Goal: Transaction & Acquisition: Purchase product/service

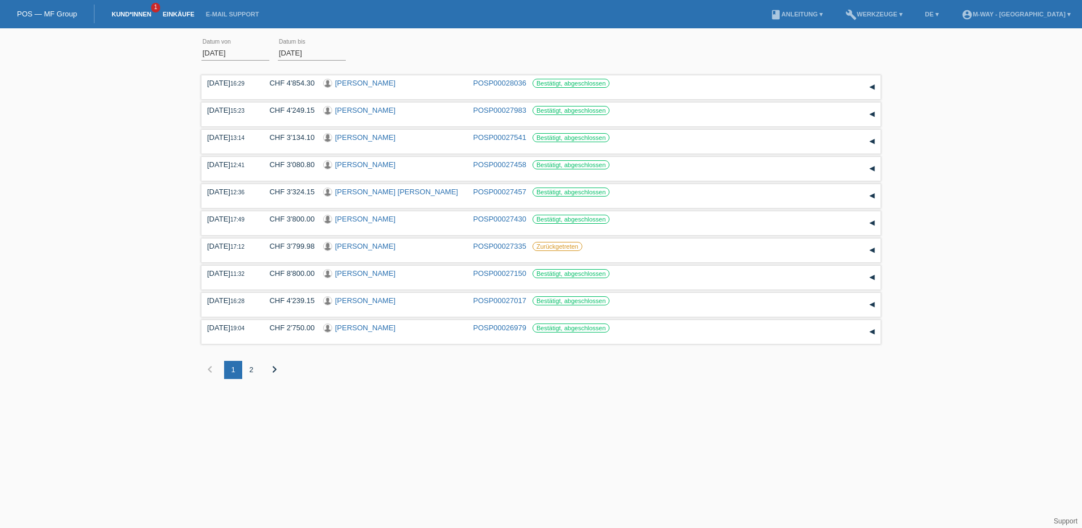
click at [127, 14] on link "Kund*innen" at bounding box center [131, 14] width 51 height 7
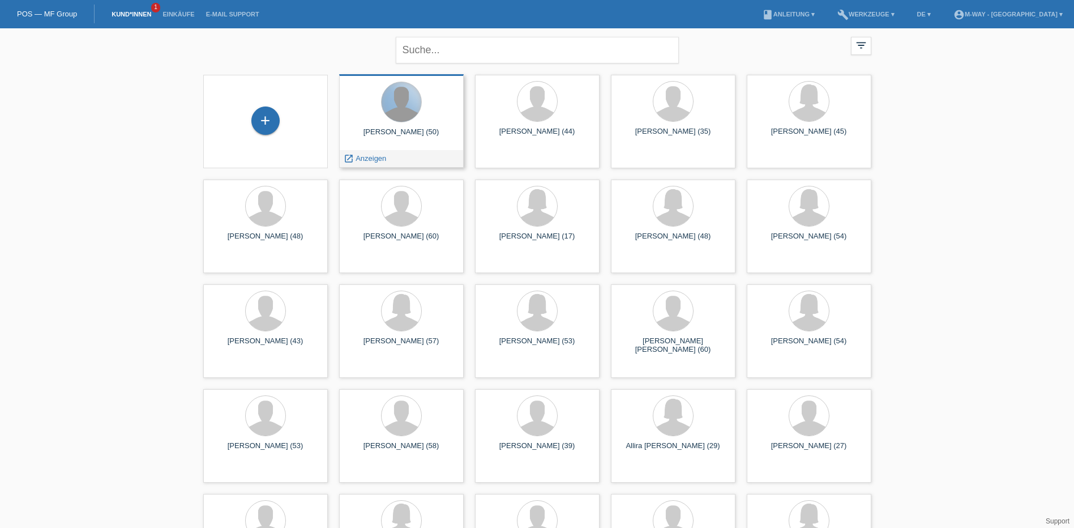
click at [411, 97] on div at bounding box center [401, 102] width 40 height 40
click at [368, 153] on div "launch Anzeigen" at bounding box center [365, 158] width 51 height 17
click at [368, 161] on span "Anzeigen" at bounding box center [370, 158] width 31 height 8
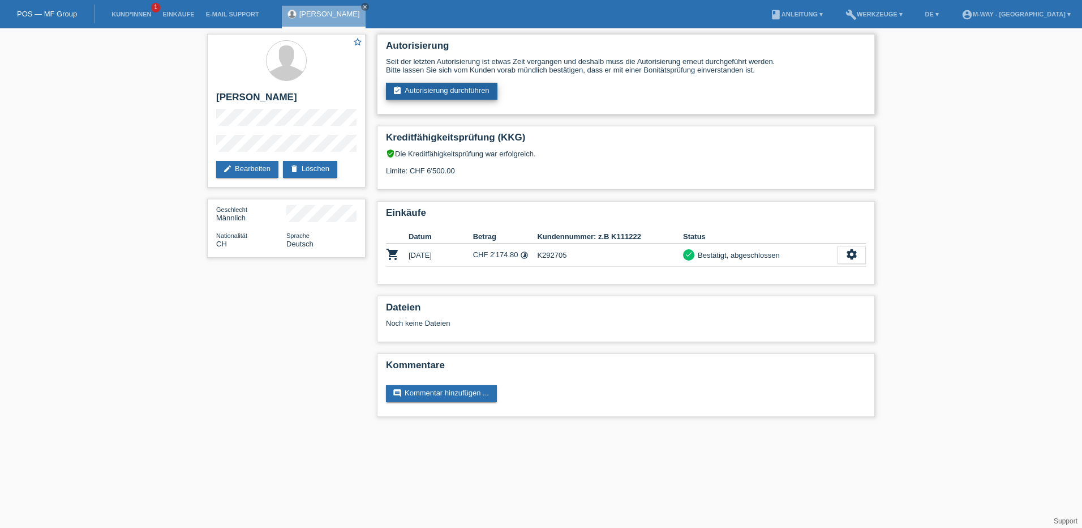
click at [452, 91] on link "assignment_turned_in Autorisierung durchführen" at bounding box center [442, 91] width 112 height 17
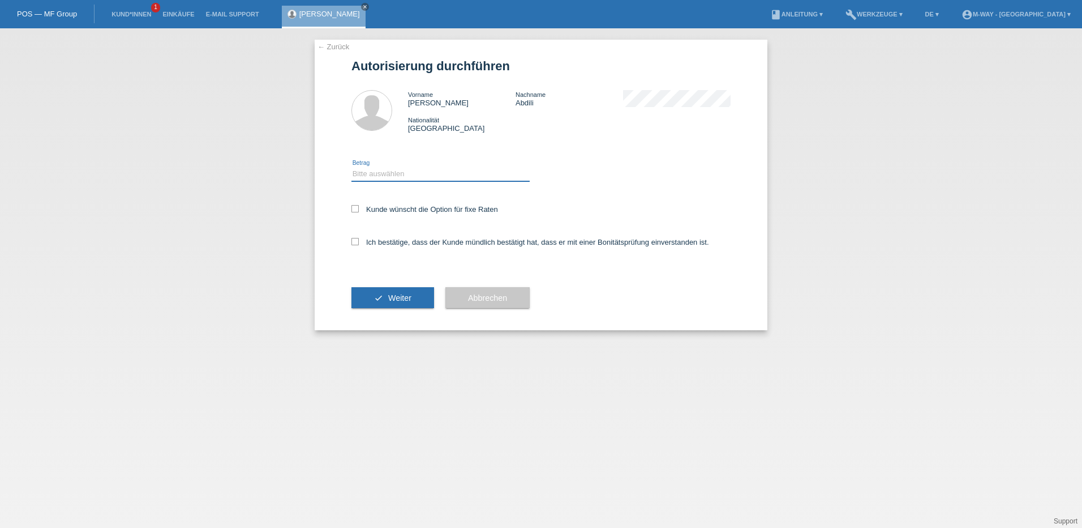
click at [416, 173] on select "Bitte auswählen CHF 1.00 - CHF 499.00 CHF 500.00 - CHF 1'999.00 CHF 2'000.00 - …" at bounding box center [440, 174] width 178 height 14
select select "3"
click at [351, 167] on select "Bitte auswählen CHF 1.00 - CHF 499.00 CHF 500.00 - CHF 1'999.00 CHF 2'000.00 - …" at bounding box center [440, 174] width 178 height 14
click at [355, 211] on icon at bounding box center [354, 208] width 7 height 7
click at [355, 211] on input "Kunde wünscht die Option für fixe Raten" at bounding box center [354, 208] width 7 height 7
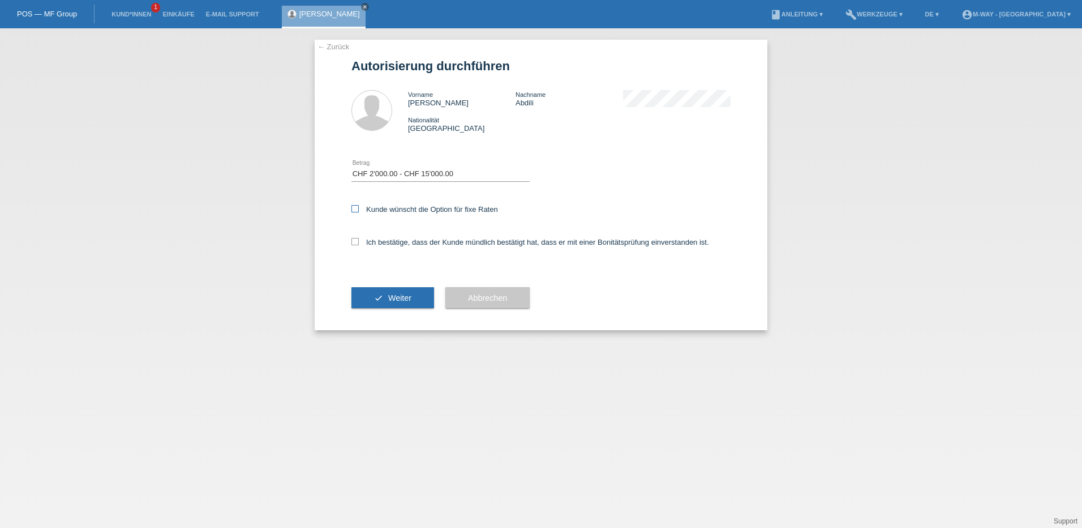
checkbox input "true"
click at [355, 246] on label "Ich bestätige, dass der Kunde mündlich bestätigt hat, dass er mit einer Bonität…" at bounding box center [530, 242] width 358 height 8
click at [355, 245] on input "Ich bestätige, dass der Kunde mündlich bestätigt hat, dass er mit einer Bonität…" at bounding box center [354, 241] width 7 height 7
checkbox input "true"
click at [387, 299] on button "check Weiter" at bounding box center [392, 298] width 83 height 22
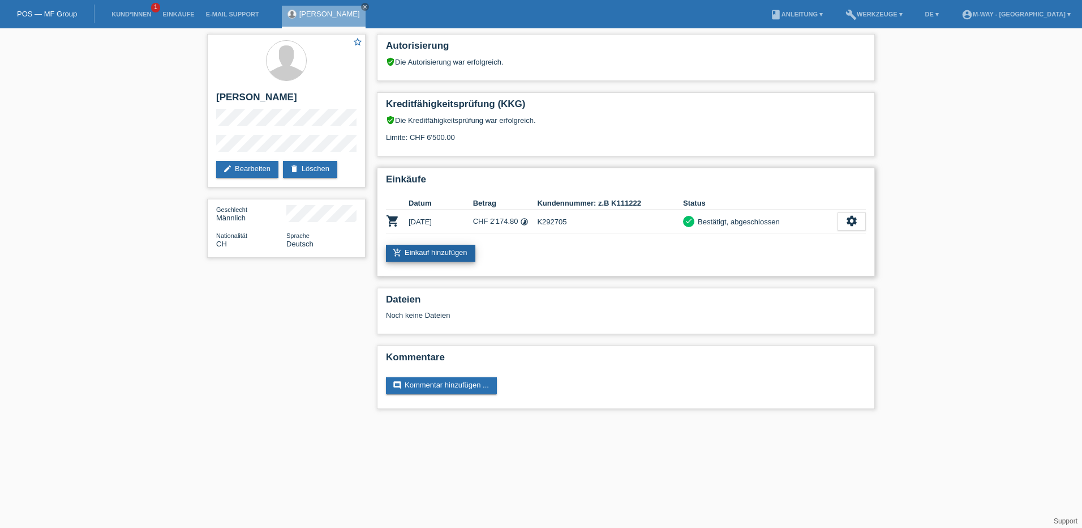
click at [451, 248] on link "add_shopping_cart Einkauf hinzufügen" at bounding box center [430, 253] width 89 height 17
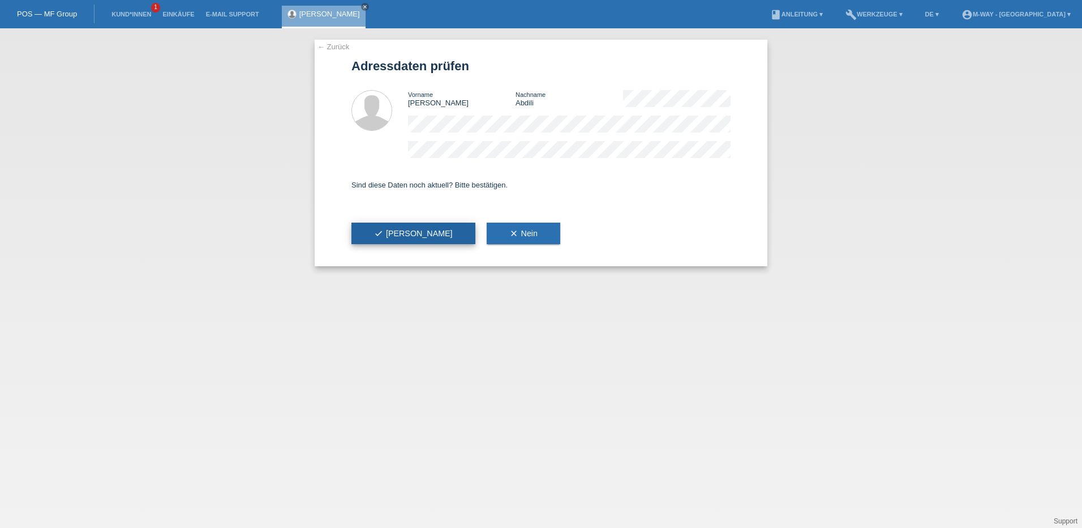
click at [374, 225] on button "check Ja" at bounding box center [413, 233] width 124 height 22
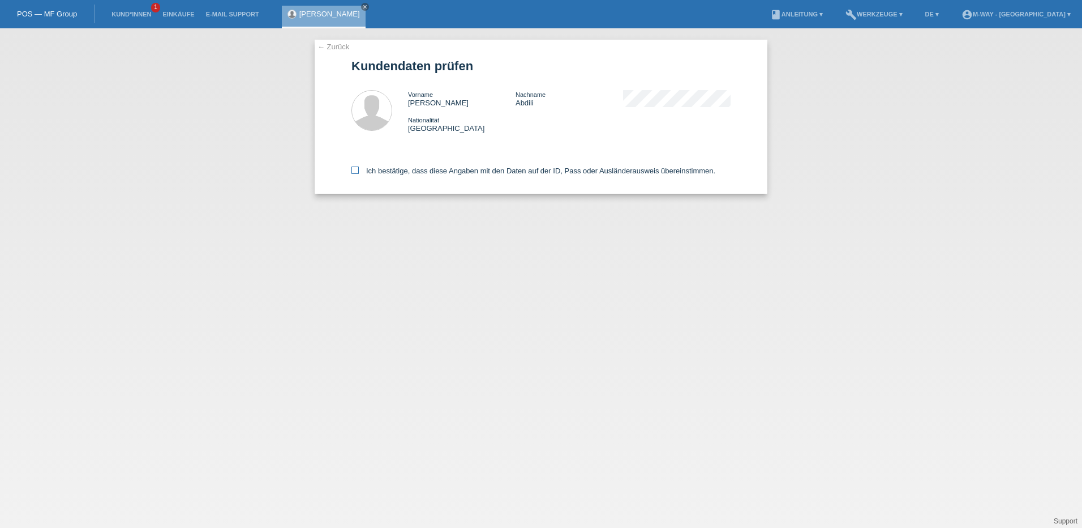
click at [354, 170] on icon at bounding box center [354, 169] width 7 height 7
click at [354, 170] on input "Ich bestätige, dass diese Angaben mit den Daten auf der ID, Pass oder Ausländer…" at bounding box center [354, 169] width 7 height 7
checkbox input "true"
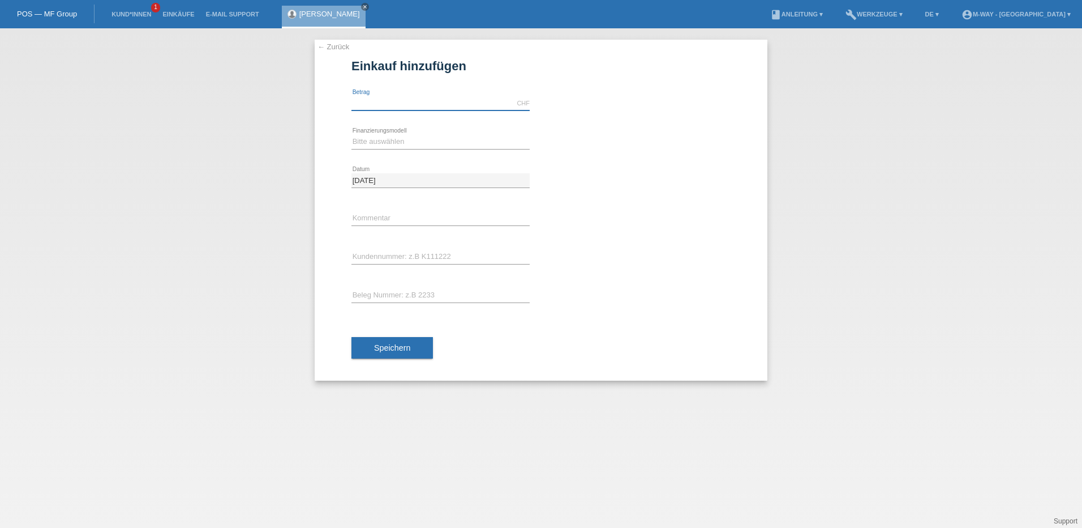
click at [414, 100] on input "text" at bounding box center [440, 103] width 178 height 14
click at [328, 45] on link "← Zurück" at bounding box center [334, 46] width 32 height 8
click at [327, 46] on link "← Zurück" at bounding box center [334, 46] width 32 height 8
click at [321, 47] on link "← Zurück" at bounding box center [334, 46] width 32 height 8
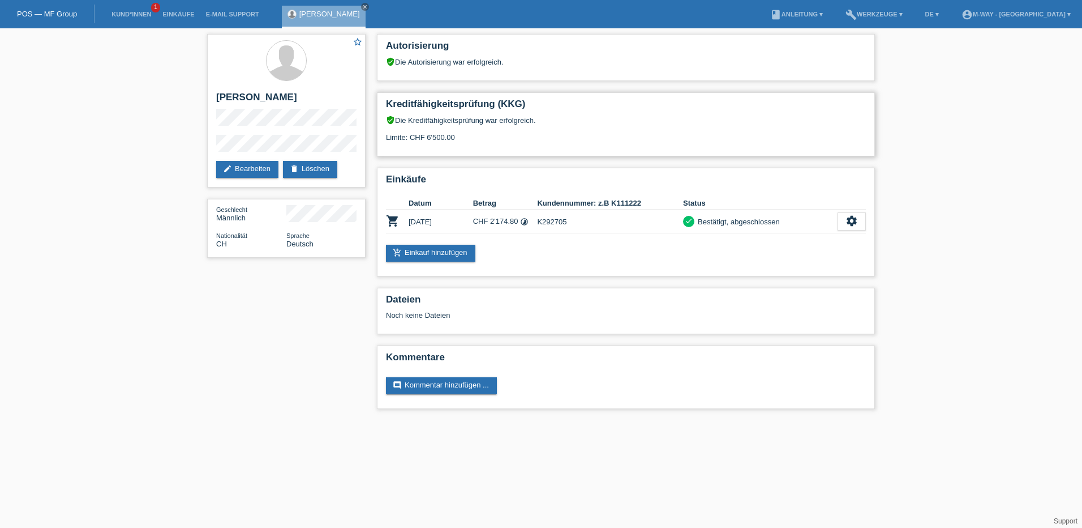
click at [441, 136] on div "verified_user Die Kreditfähigkeitsprüfung war erfolgreich. Limite: CHF 6'500.00" at bounding box center [626, 132] width 480 height 35
drag, startPoint x: 441, startPoint y: 136, endPoint x: 531, endPoint y: 138, distance: 90.0
click at [531, 138] on div "verified_user Die Kreditfähigkeitsprüfung war erfolgreich. Limite: CHF 6'500.00" at bounding box center [626, 132] width 480 height 35
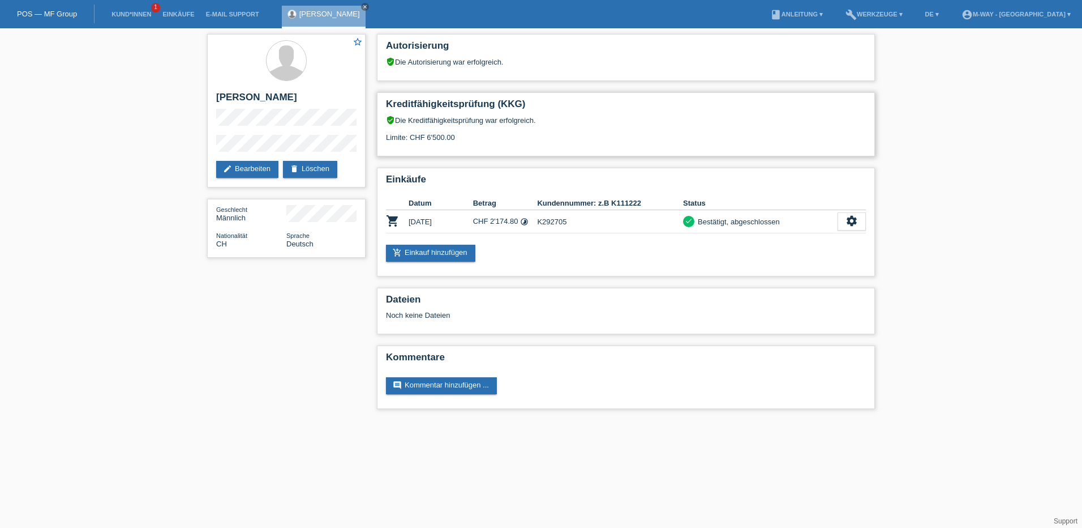
click at [439, 139] on div "verified_user Die Kreditfähigkeitsprüfung war erfolgreich. Limite: CHF 6'500.00" at bounding box center [626, 132] width 480 height 35
click at [77, 13] on link "POS — MF Group" at bounding box center [47, 14] width 60 height 8
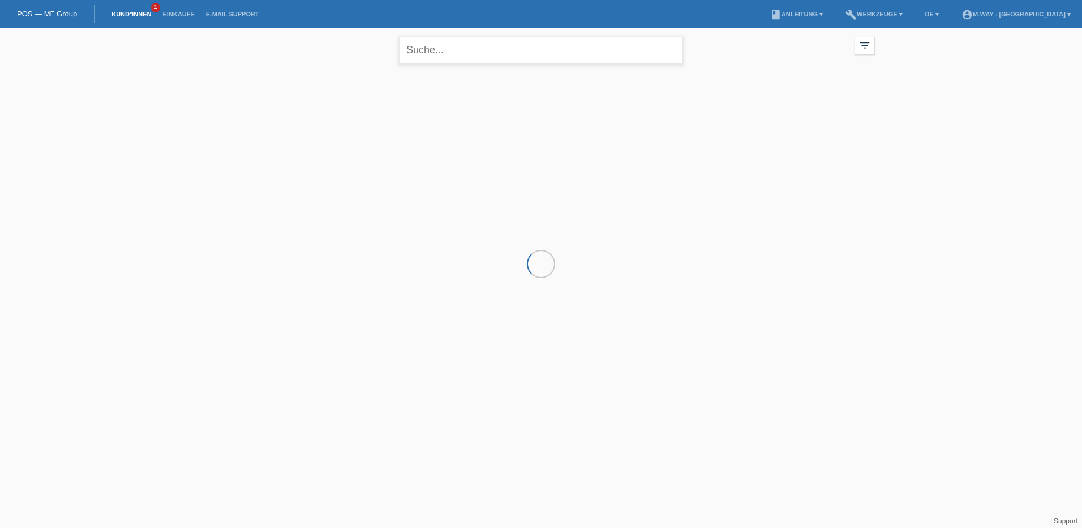
click at [432, 53] on input "text" at bounding box center [541, 50] width 283 height 27
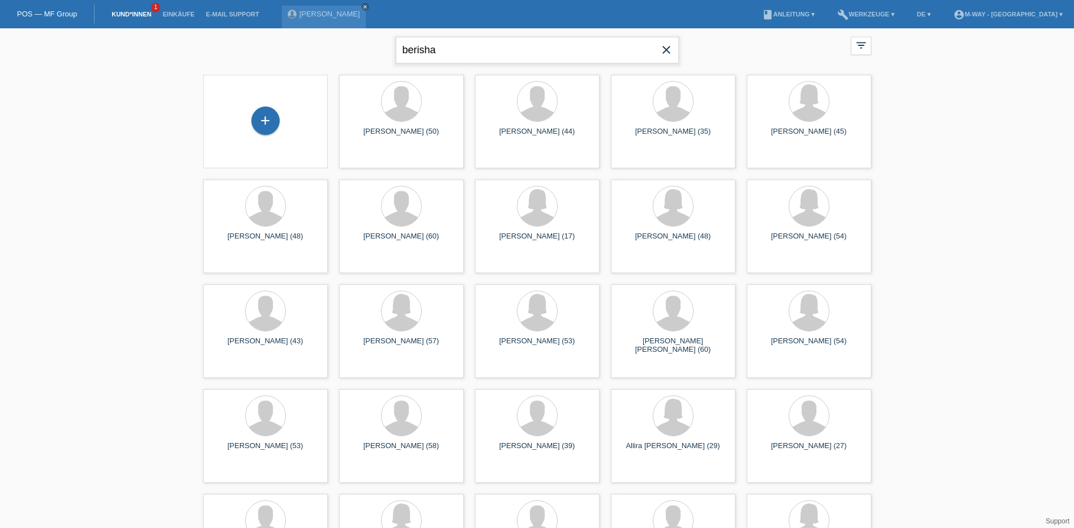
type input "berisha"
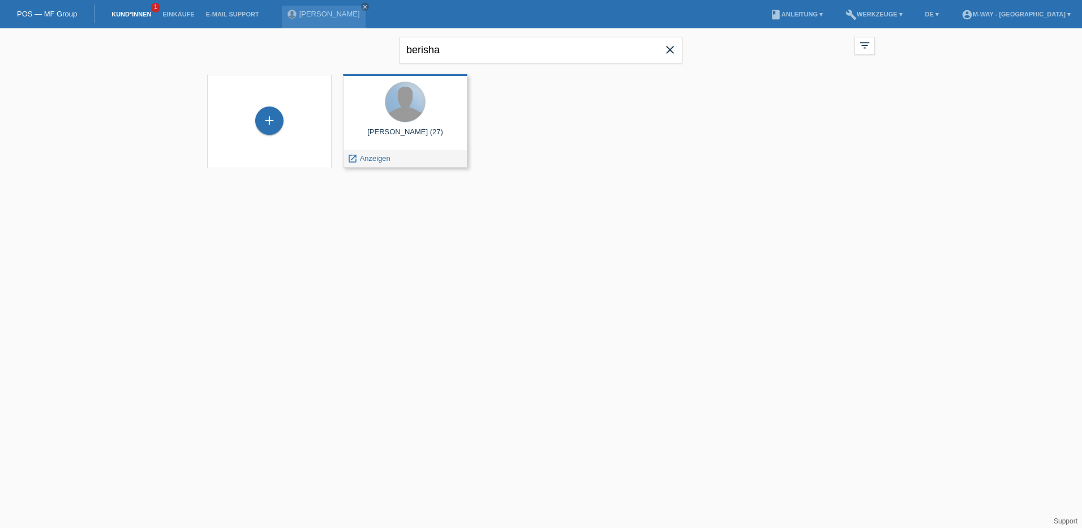
click at [409, 111] on div at bounding box center [405, 102] width 40 height 40
click at [373, 158] on span "Anzeigen" at bounding box center [375, 158] width 31 height 8
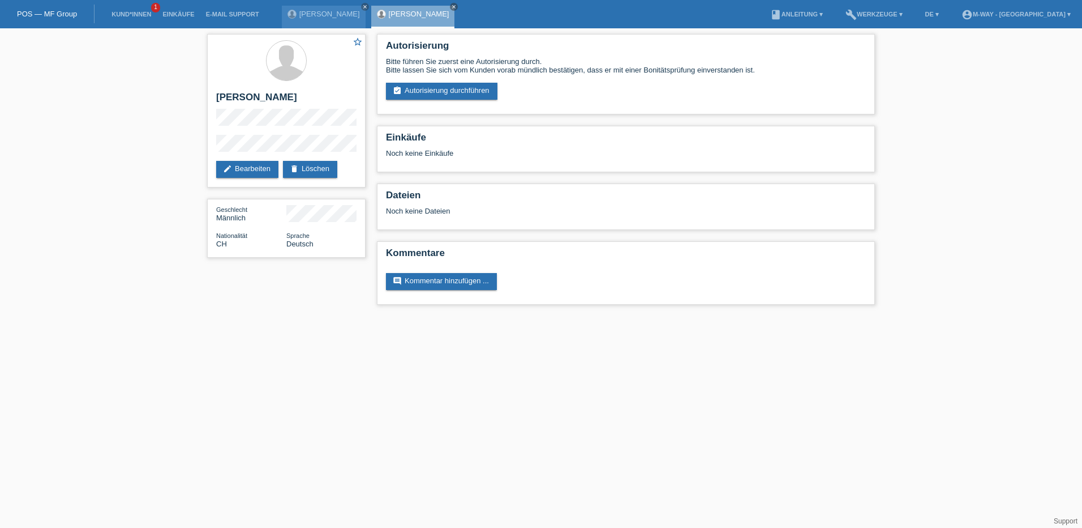
click at [974, 267] on div "star_border [PERSON_NAME] edit Bearbeiten delete Löschen Geschlecht Männlich Na…" at bounding box center [541, 172] width 1082 height 288
click at [434, 91] on link "assignment_turned_in Autorisierung durchführen" at bounding box center [442, 91] width 112 height 17
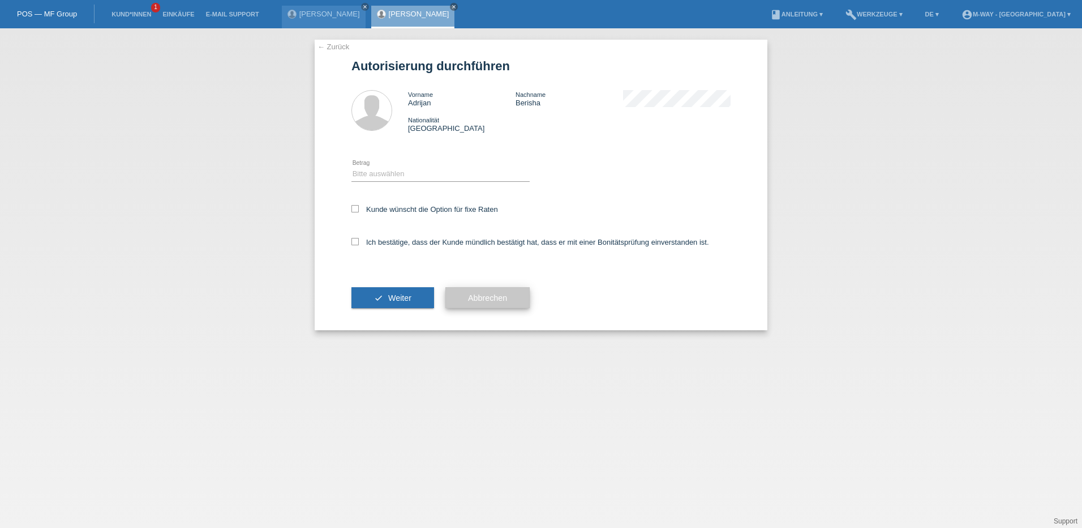
click at [482, 300] on span "Abbrechen" at bounding box center [487, 297] width 39 height 9
click at [333, 42] on link "← Zurück" at bounding box center [334, 46] width 32 height 8
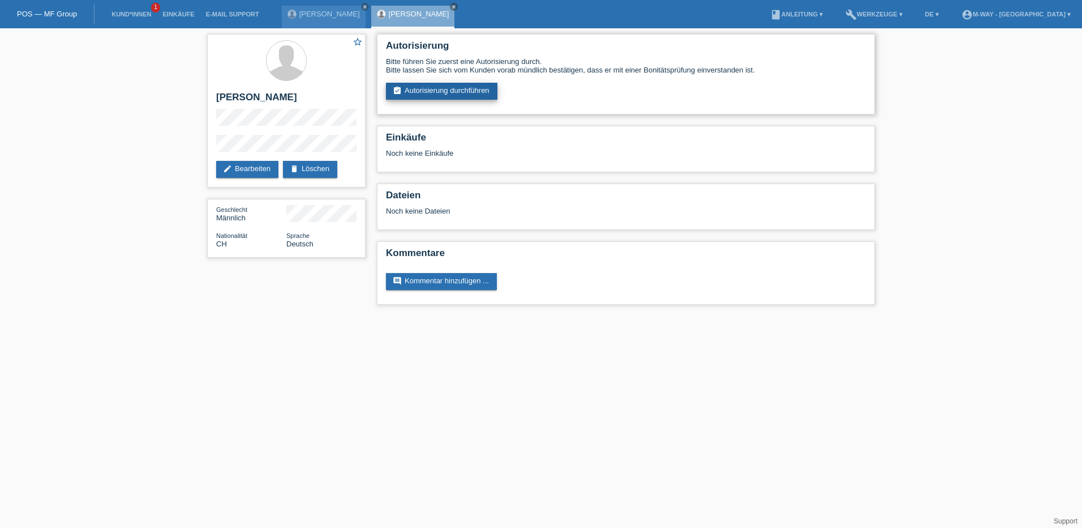
click at [454, 91] on link "assignment_turned_in Autorisierung durchführen" at bounding box center [442, 91] width 112 height 17
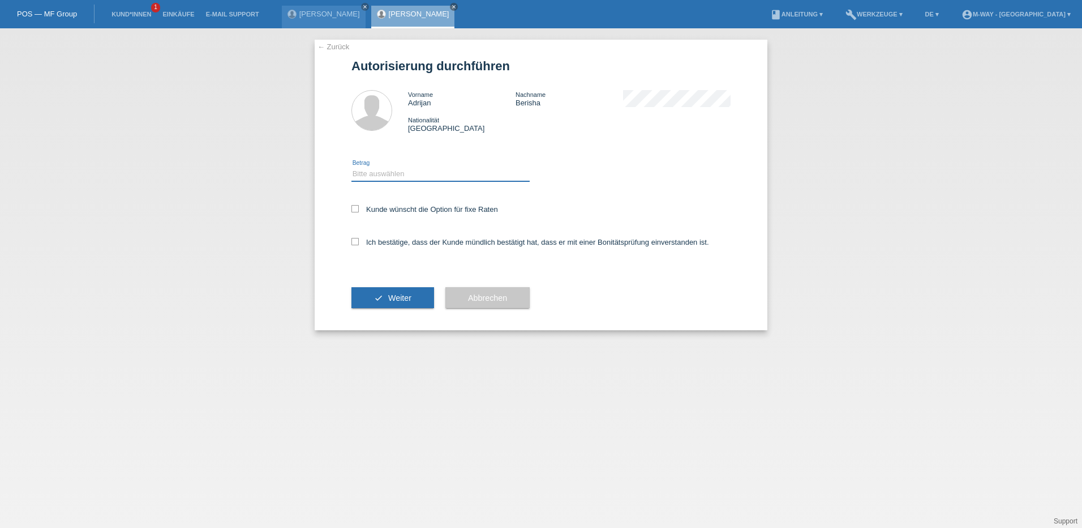
click at [370, 171] on select "Bitte auswählen CHF 1.00 - CHF 499.00 CHF 500.00 - CHF 1'999.00 CHF 2'000.00 - …" at bounding box center [440, 174] width 178 height 14
select select "3"
click at [351, 167] on select "Bitte auswählen CHF 1.00 - CHF 499.00 CHF 500.00 - CHF 1'999.00 CHF 2'000.00 - …" at bounding box center [440, 174] width 178 height 14
click at [353, 210] on icon at bounding box center [354, 208] width 7 height 7
click at [353, 210] on input "Kunde wünscht die Option für fixe Raten" at bounding box center [354, 208] width 7 height 7
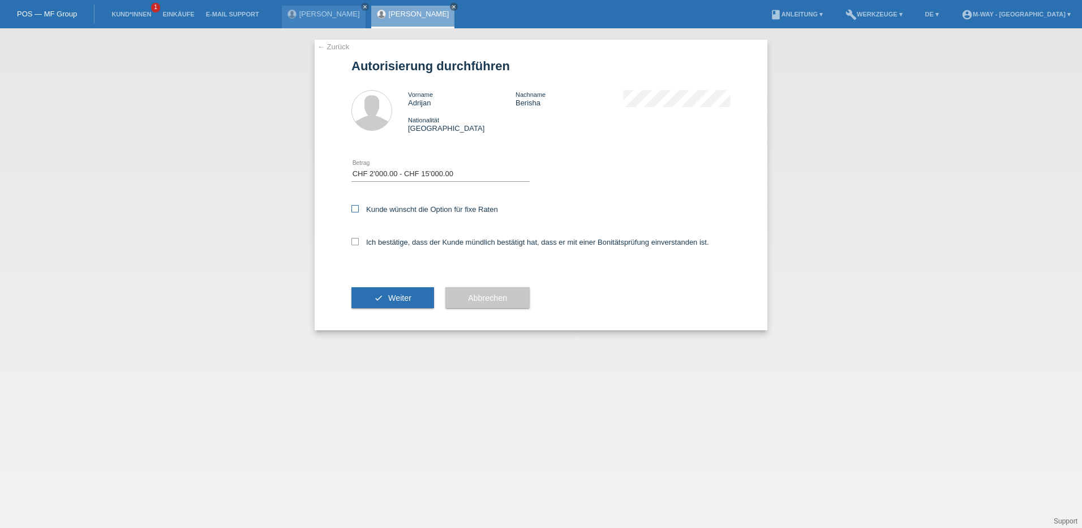
checkbox input "true"
click at [353, 237] on div "Ich bestätige, dass der Kunde mündlich bestätigt hat, dass er mit einer Bonität…" at bounding box center [540, 245] width 379 height 38
click at [356, 243] on icon at bounding box center [354, 241] width 7 height 7
click at [356, 243] on input "Ich bestätige, dass der Kunde mündlich bestätigt hat, dass er mit einer Bonität…" at bounding box center [354, 241] width 7 height 7
checkbox input "true"
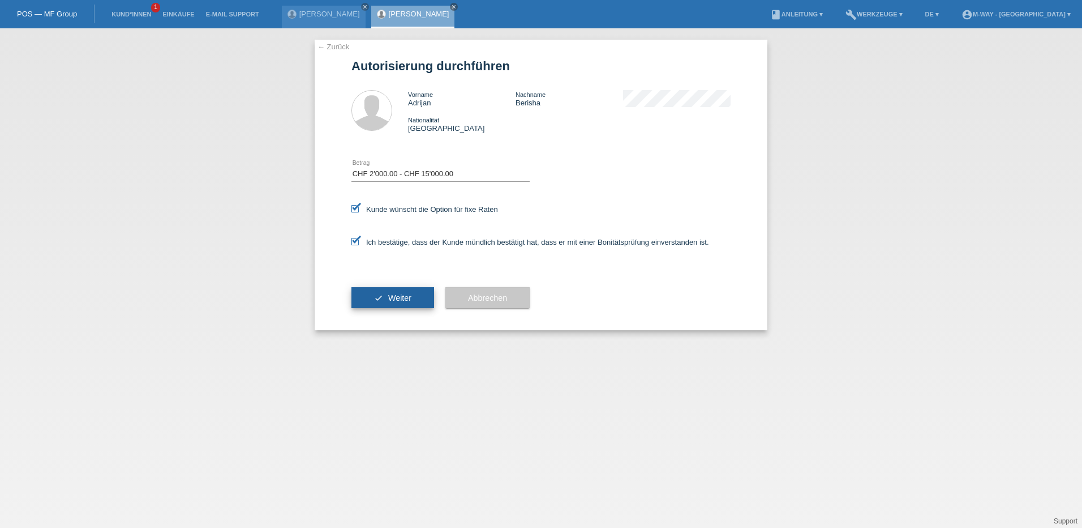
click at [391, 295] on span "Weiter" at bounding box center [399, 297] width 23 height 9
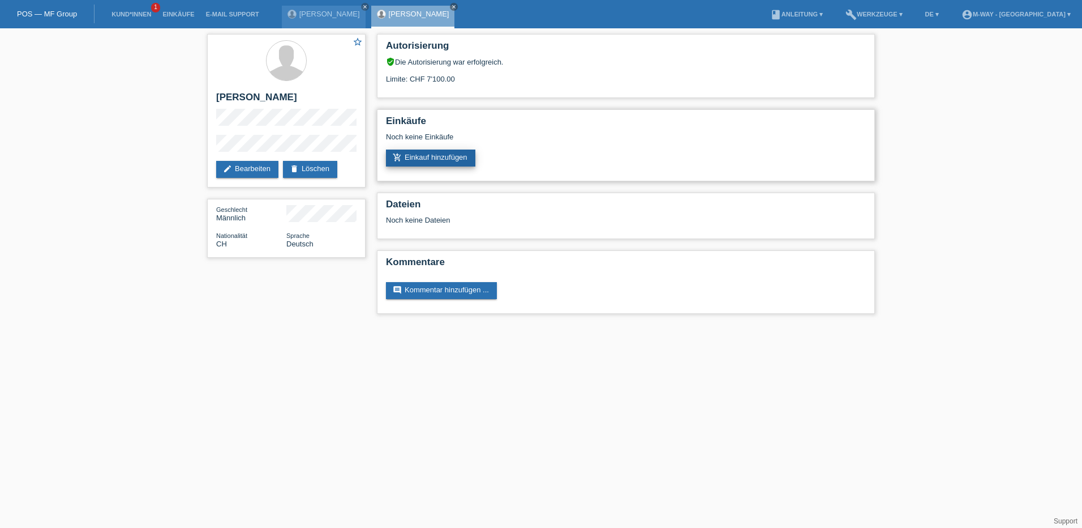
click at [441, 155] on link "add_shopping_cart Einkauf hinzufügen" at bounding box center [430, 157] width 89 height 17
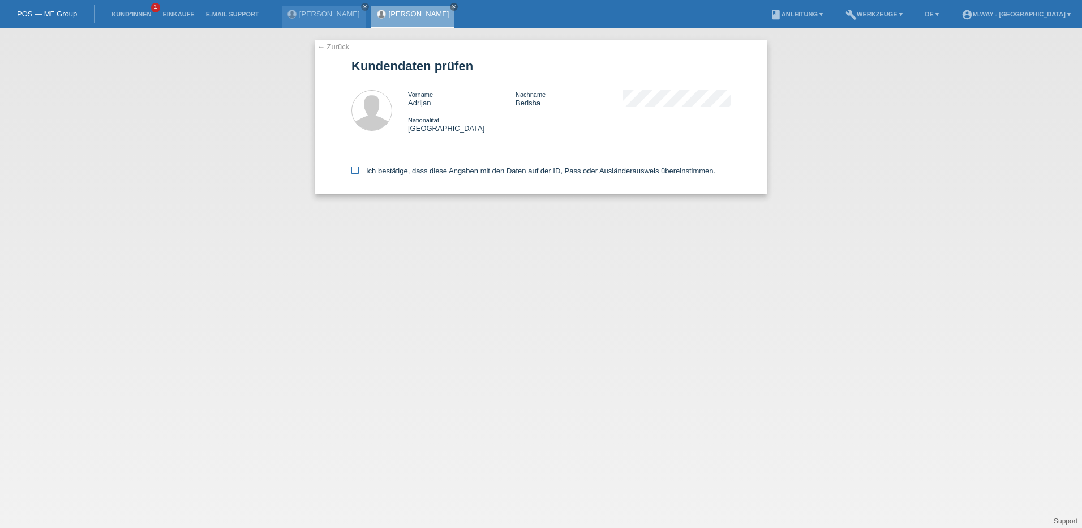
click at [354, 170] on icon at bounding box center [354, 169] width 7 height 7
click at [354, 170] on input "Ich bestätige, dass diese Angaben mit den Daten auf der ID, Pass oder Ausländer…" at bounding box center [354, 169] width 7 height 7
checkbox input "true"
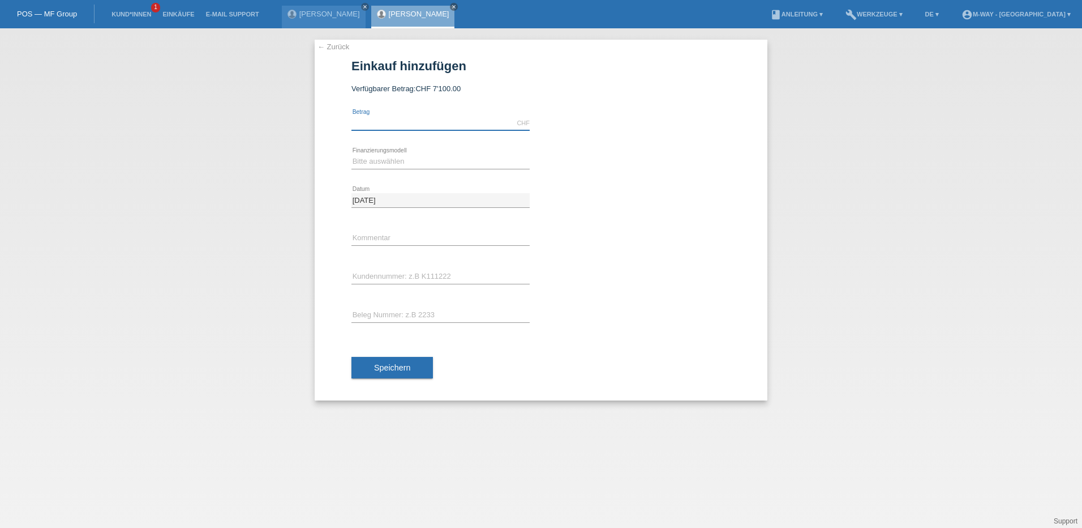
click at [443, 122] on input "text" at bounding box center [440, 123] width 178 height 14
type input "7100.00"
click at [408, 160] on select "Bitte auswählen Fixe Raten Kauf auf Rechnung mit Teilzahlungsoption" at bounding box center [440, 162] width 178 height 14
select select "77"
click at [351, 155] on select "Bitte auswählen Fixe Raten Kauf auf Rechnung mit Teilzahlungsoption" at bounding box center [440, 162] width 178 height 14
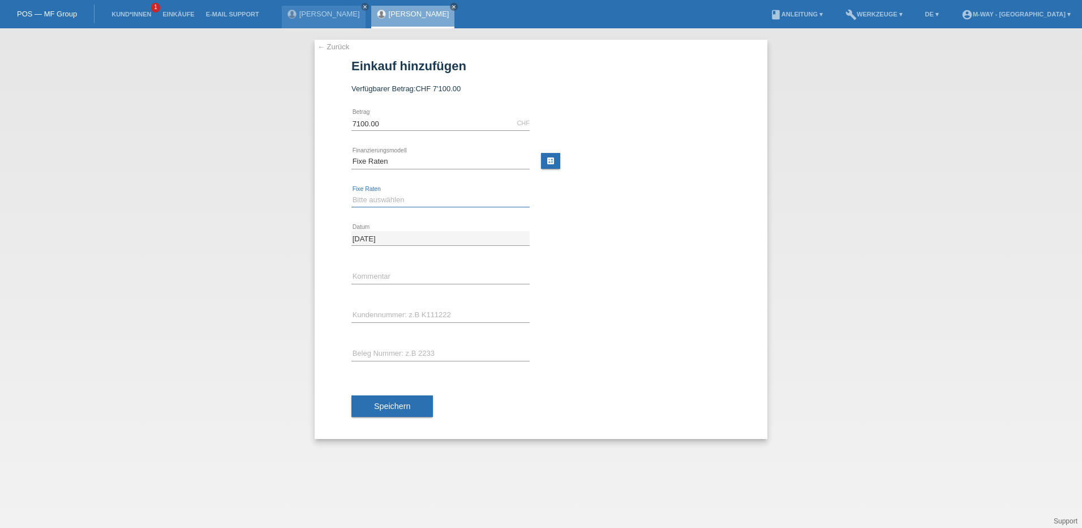
click at [385, 199] on select "Bitte auswählen 4 Raten 5 Raten 6 Raten 7 Raten 8 Raten 9 Raten 10 Raten 11 Rat…" at bounding box center [440, 200] width 178 height 14
select select "202"
click at [351, 193] on select "Bitte auswählen 4 Raten 5 Raten 6 Raten 7 Raten 8 Raten 9 Raten 10 Raten 11 Rat…" at bounding box center [440, 200] width 178 height 14
click at [373, 123] on input "7100.00" at bounding box center [440, 123] width 178 height 14
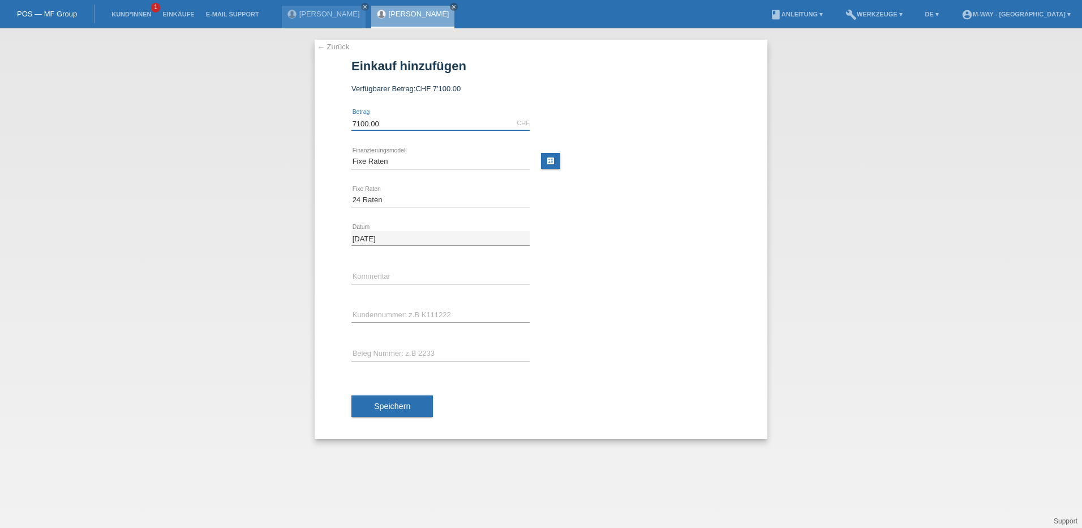
click at [373, 123] on input "7100.00" at bounding box center [440, 123] width 178 height 14
click at [385, 309] on input "text" at bounding box center [440, 315] width 178 height 14
type input "K"
click at [329, 47] on link "← Zurück" at bounding box center [334, 46] width 32 height 8
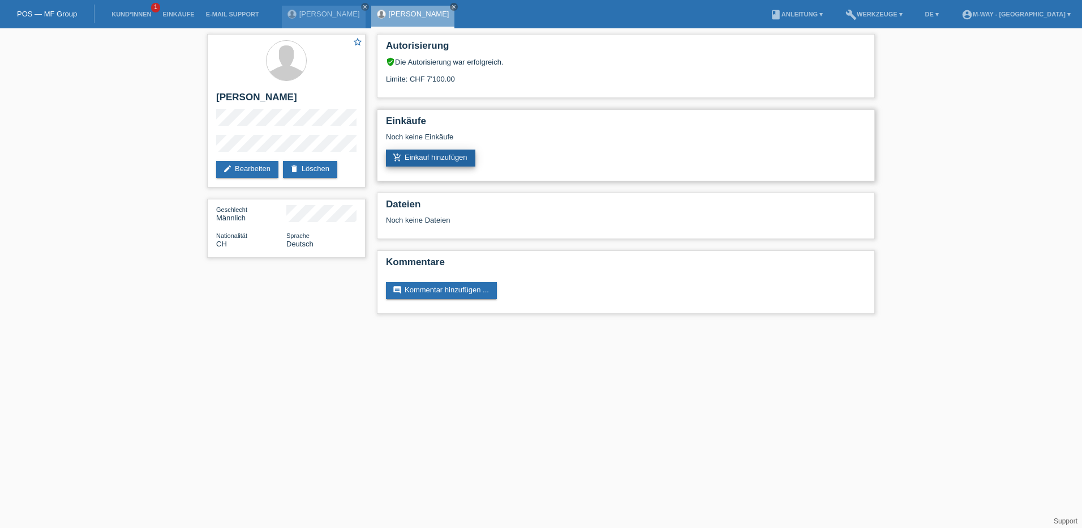
click at [427, 154] on link "add_shopping_cart Einkauf hinzufügen" at bounding box center [430, 157] width 89 height 17
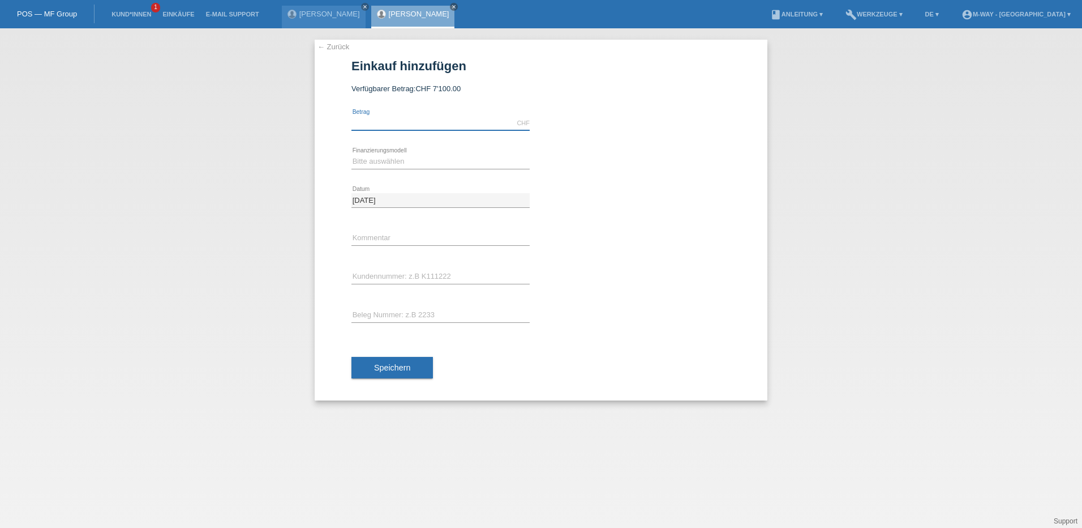
click at [393, 123] on input "text" at bounding box center [440, 123] width 178 height 14
type input "7100.00"
click at [417, 153] on div "Bitte auswählen Fixe Raten Kauf auf Rechnung mit Teilzahlungsoption error Finan…" at bounding box center [440, 162] width 178 height 38
click at [390, 158] on select "Bitte auswählen Fixe Raten Kauf auf Rechnung mit Teilzahlungsoption" at bounding box center [440, 162] width 178 height 14
select select "77"
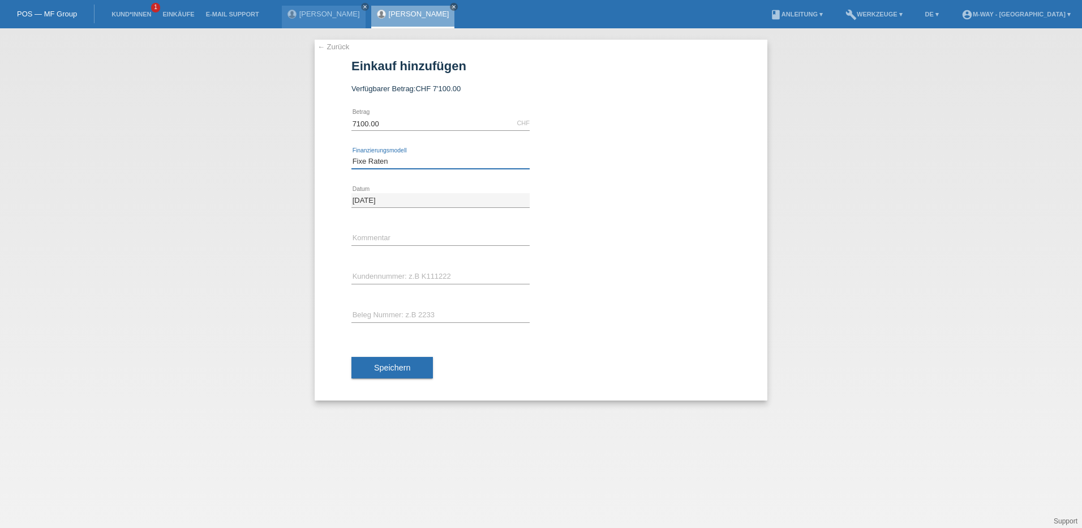
click at [351, 155] on select "Bitte auswählen Fixe Raten Kauf auf Rechnung mit Teilzahlungsoption" at bounding box center [440, 162] width 178 height 14
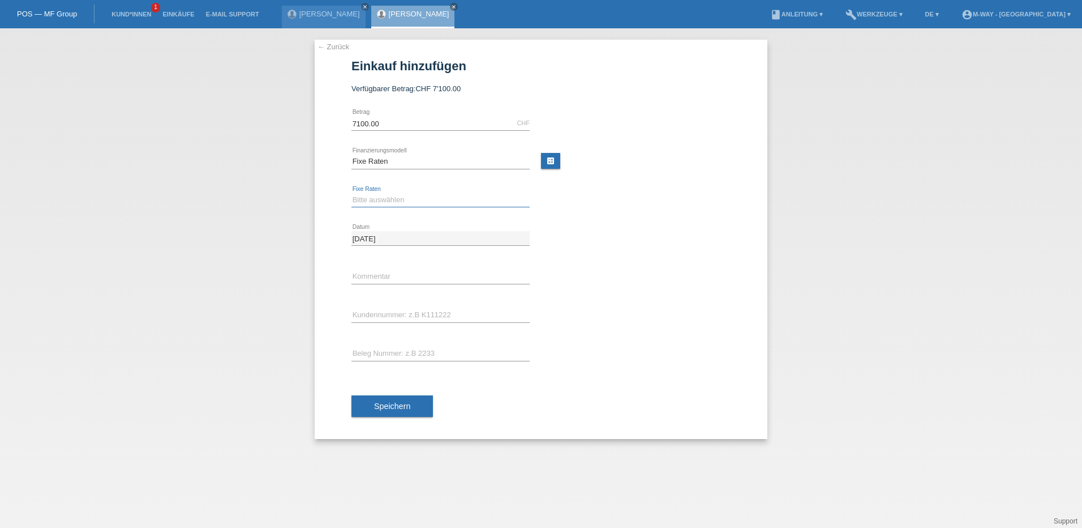
click at [392, 200] on select "Bitte auswählen 4 Raten 5 Raten 6 Raten 7 Raten 8 Raten 9 Raten 10 Raten 11 Rat…" at bounding box center [440, 200] width 178 height 14
select select "202"
click at [351, 193] on select "Bitte auswählen 4 Raten 5 Raten 6 Raten 7 Raten 8 Raten 9 Raten 10 Raten 11 Rat…" at bounding box center [440, 200] width 178 height 14
click at [388, 319] on input "text" at bounding box center [440, 315] width 178 height 14
type input "K293534"
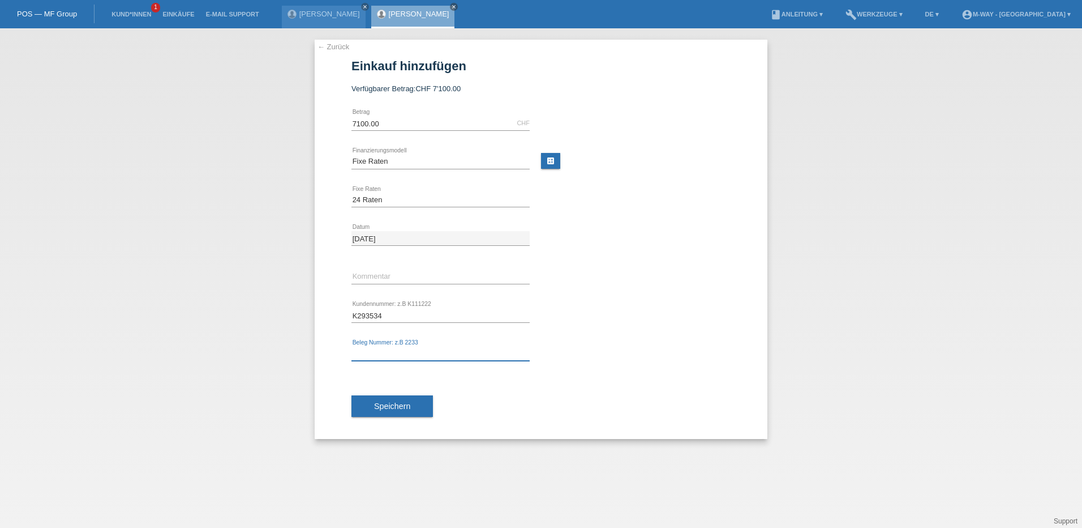
click at [387, 348] on input "text" at bounding box center [440, 353] width 178 height 14
type input "95069"
click at [406, 401] on button "Speichern" at bounding box center [392, 406] width 82 height 22
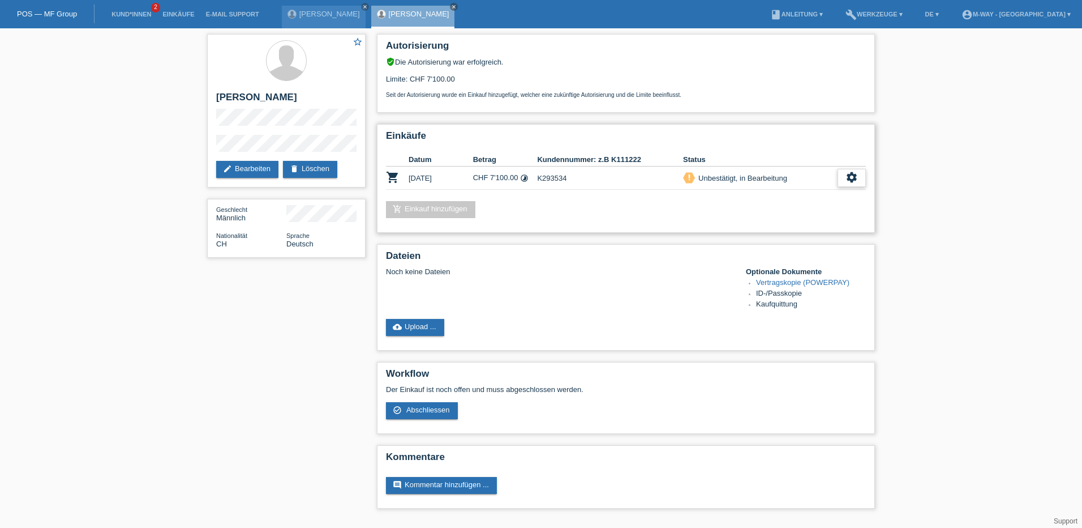
click at [856, 173] on icon "settings" at bounding box center [852, 177] width 12 height 12
click at [791, 229] on div "check_circle_outline Abschliessen" at bounding box center [793, 229] width 143 height 17
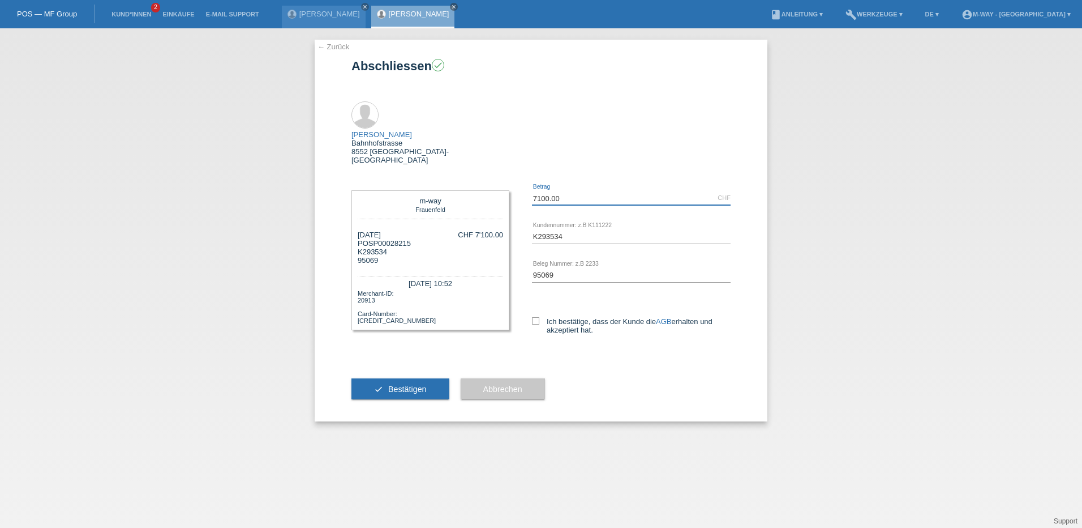
click at [575, 191] on input "7100.00" at bounding box center [631, 198] width 199 height 14
drag, startPoint x: 531, startPoint y: 359, endPoint x: 877, endPoint y: 228, distance: 369.9
click at [877, 228] on div "← Zurück Abschliessen check [PERSON_NAME][GEOGRAPHIC_DATA][STREET_ADDRESS][GEOG…" at bounding box center [541, 277] width 1082 height 499
click at [215, 118] on div "← Zurück Abschliessen check [PERSON_NAME][GEOGRAPHIC_DATA][STREET_ADDRESS][GEOG…" at bounding box center [541, 277] width 1082 height 499
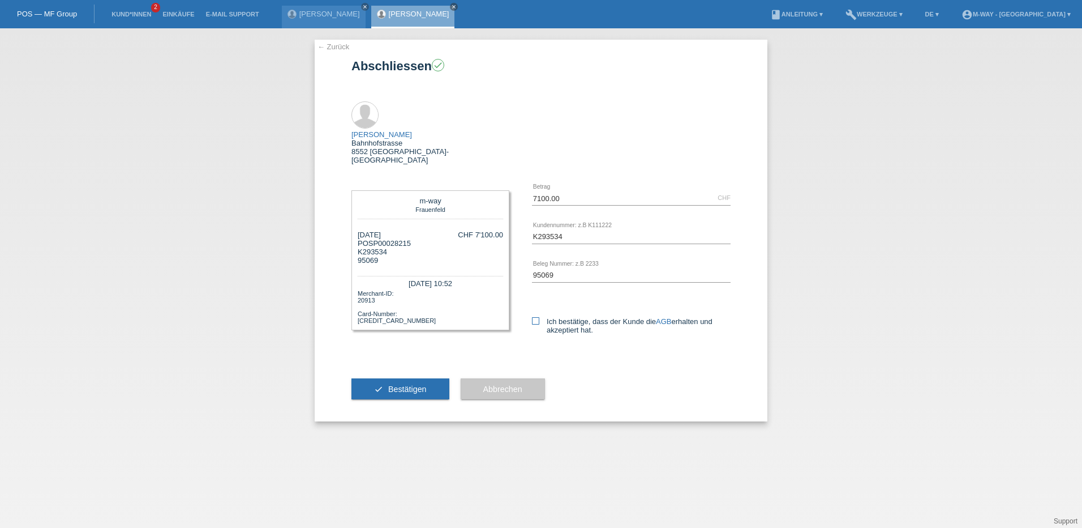
click at [537, 317] on icon at bounding box center [535, 320] width 7 height 7
click at [537, 317] on input "Ich bestätige, dass der Kunde die AGB erhalten und akzeptiert hat." at bounding box center [535, 320] width 7 height 7
checkbox input "true"
click at [398, 384] on span "Bestätigen" at bounding box center [407, 388] width 38 height 9
